Goal: Task Accomplishment & Management: Manage account settings

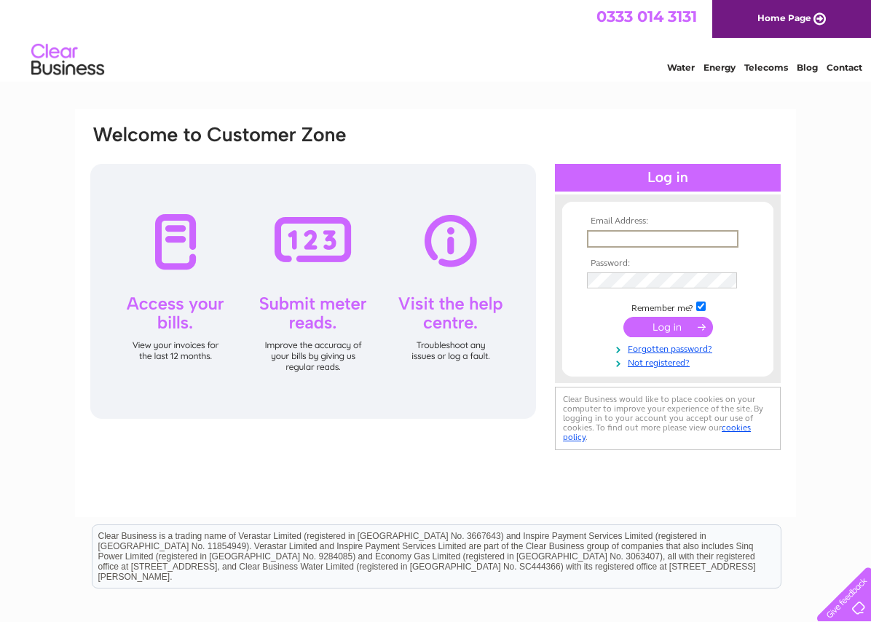
click at [663, 239] on input "text" at bounding box center [663, 238] width 152 height 17
drag, startPoint x: 796, startPoint y: 1, endPoint x: 288, endPoint y: 59, distance: 511.7
click at [288, 59] on div "Water Energy Telecoms Blog Contact" at bounding box center [435, 61] width 871 height 47
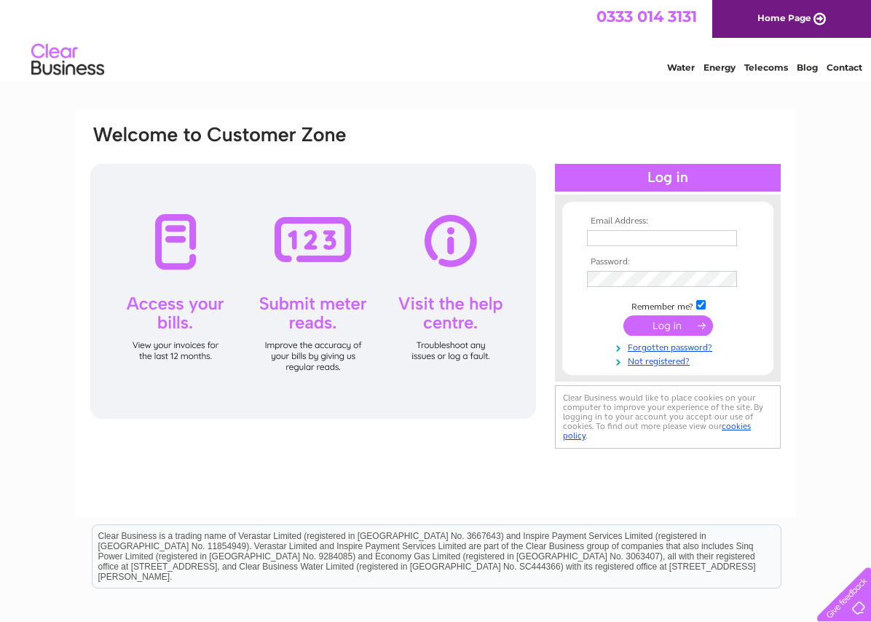
click at [594, 237] on input "text" at bounding box center [662, 238] width 150 height 16
type input "andy@turneylandscapes.co.uk"
click at [624, 317] on input "submit" at bounding box center [669, 327] width 90 height 20
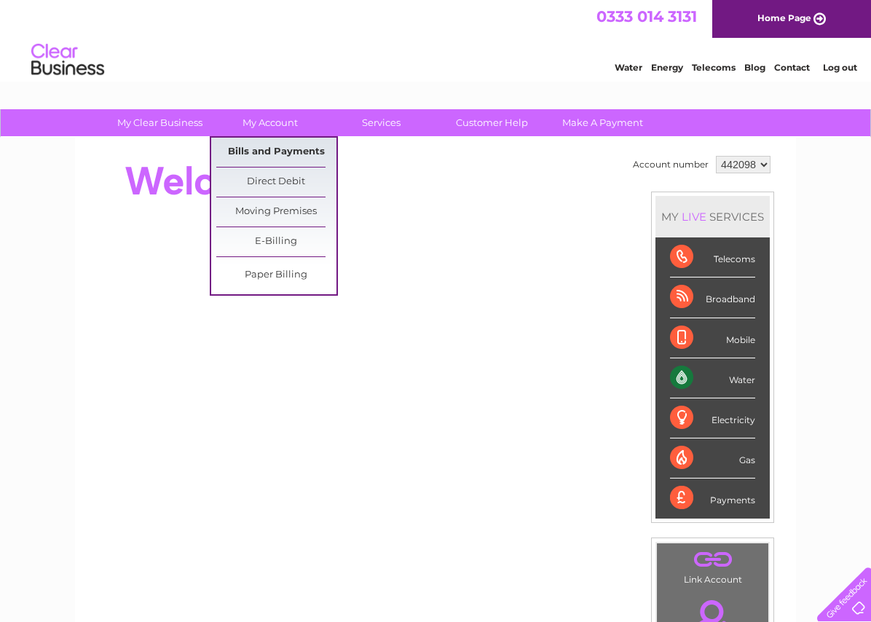
click at [279, 153] on link "Bills and Payments" at bounding box center [276, 152] width 120 height 29
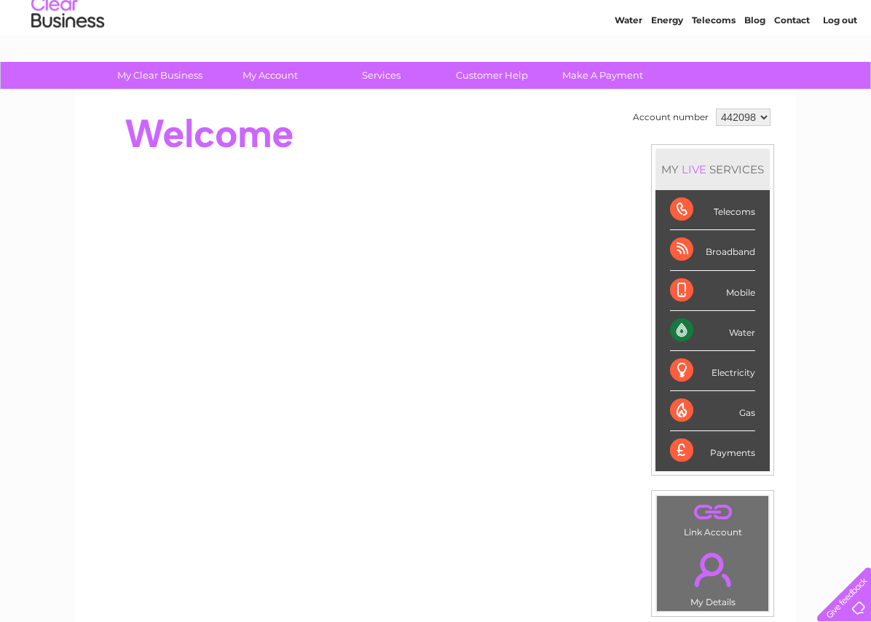
scroll to position [73, 0]
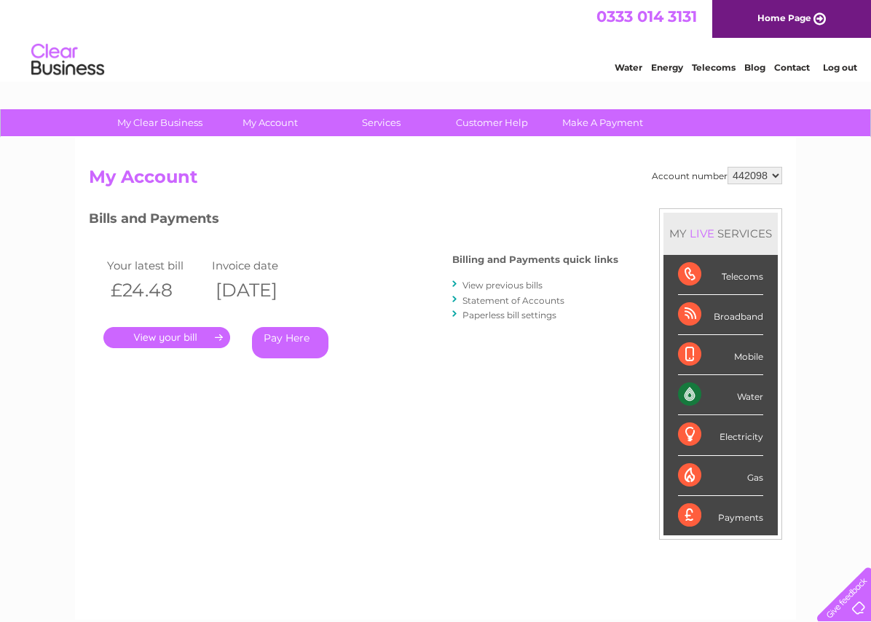
click at [184, 333] on link "." at bounding box center [166, 337] width 127 height 21
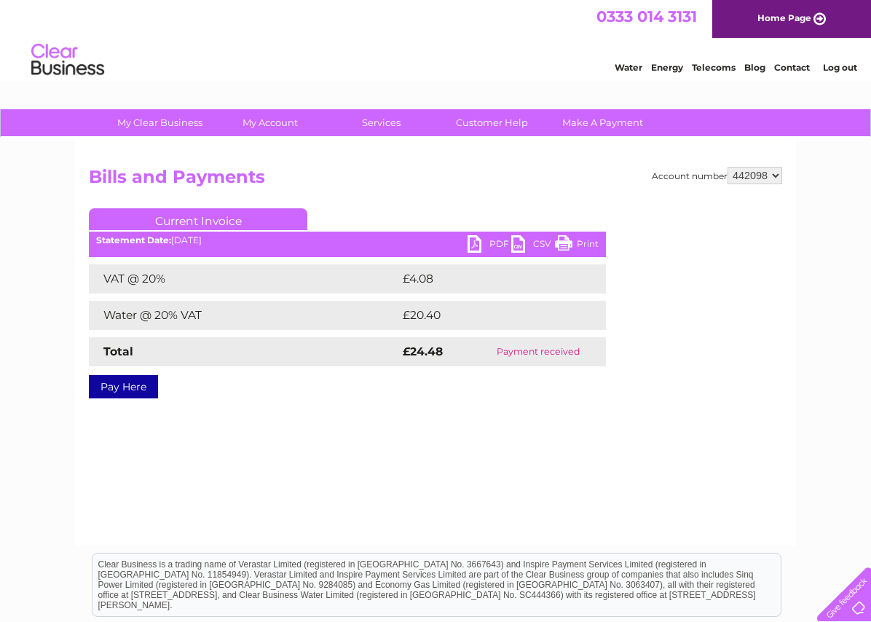
click at [495, 243] on link "PDF" at bounding box center [490, 245] width 44 height 21
